Goal: Information Seeking & Learning: Learn about a topic

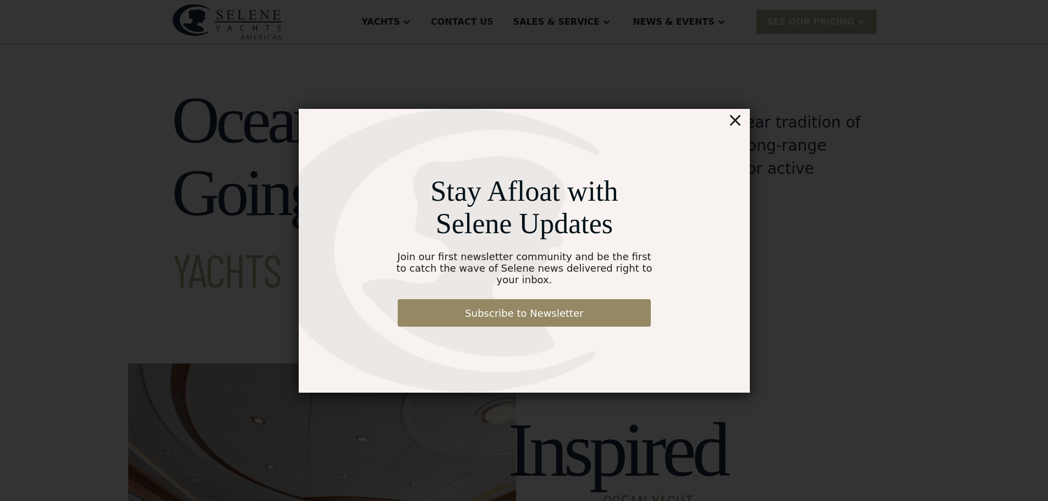
click at [734, 129] on div "×" at bounding box center [735, 120] width 16 height 22
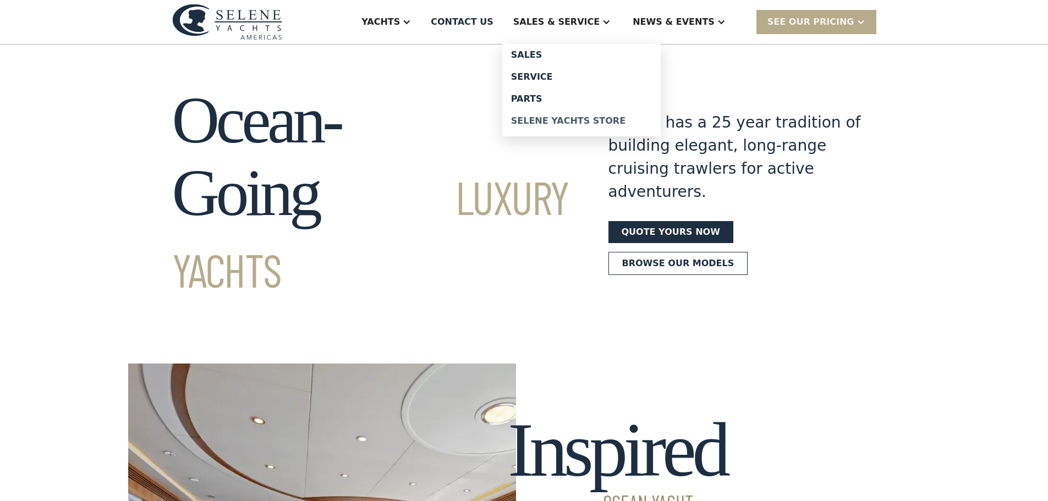
click at [589, 118] on div "Selene Yachts Store" at bounding box center [581, 121] width 141 height 9
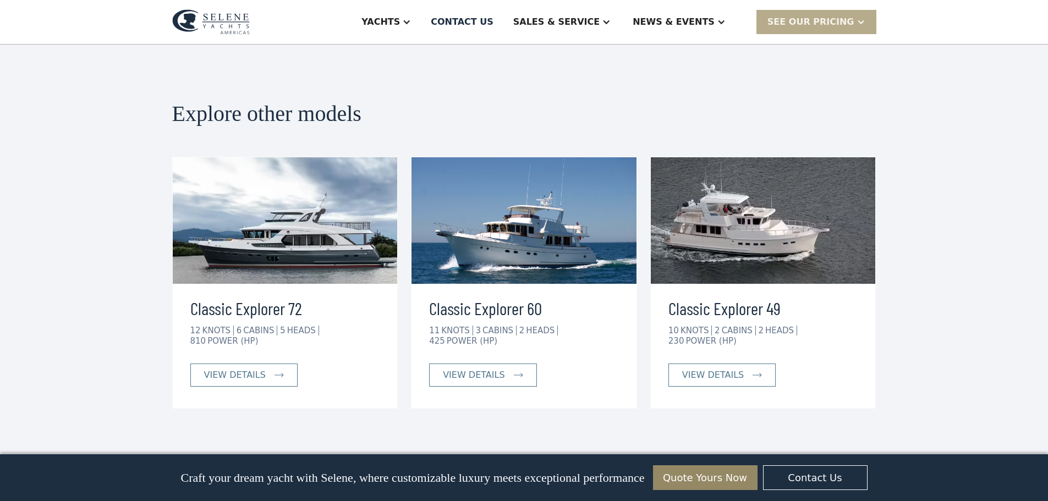
scroll to position [2475, 0]
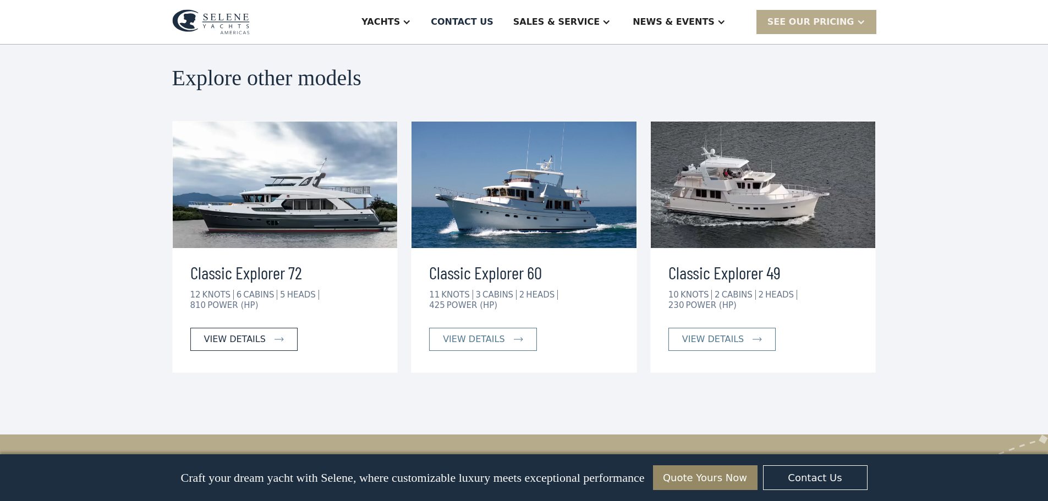
click at [245, 333] on div "view details" at bounding box center [235, 339] width 62 height 13
